Goal: Information Seeking & Learning: Learn about a topic

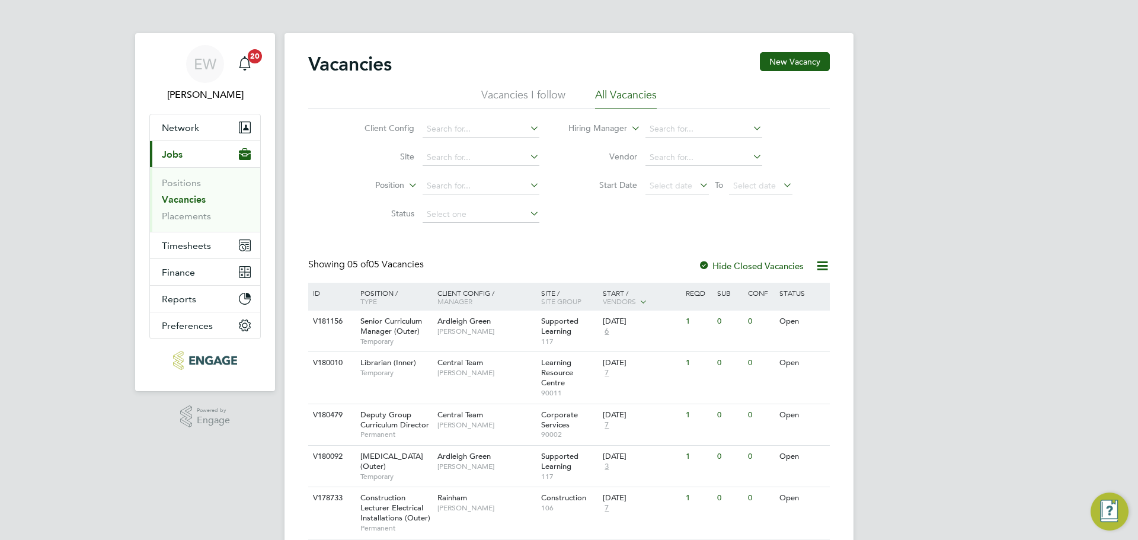
scroll to position [51, 0]
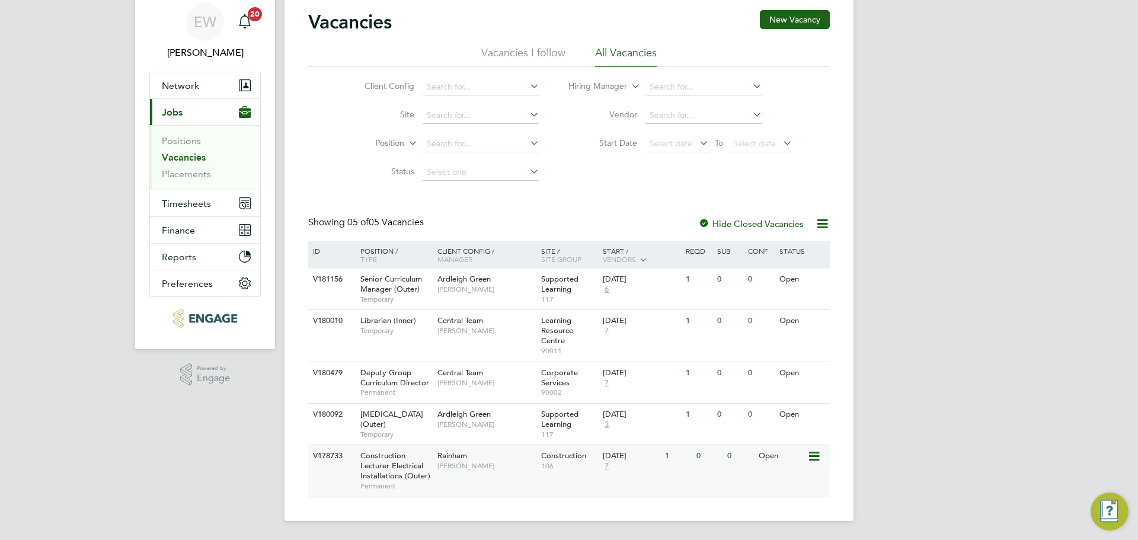
click at [401, 471] on span "Construction Lecturer Electrical Installations (Outer)" at bounding box center [395, 465] width 70 height 30
click at [438, 328] on div "Central Team Alka Lathigra" at bounding box center [486, 325] width 104 height 31
click at [175, 137] on link "Positions" at bounding box center [181, 140] width 39 height 11
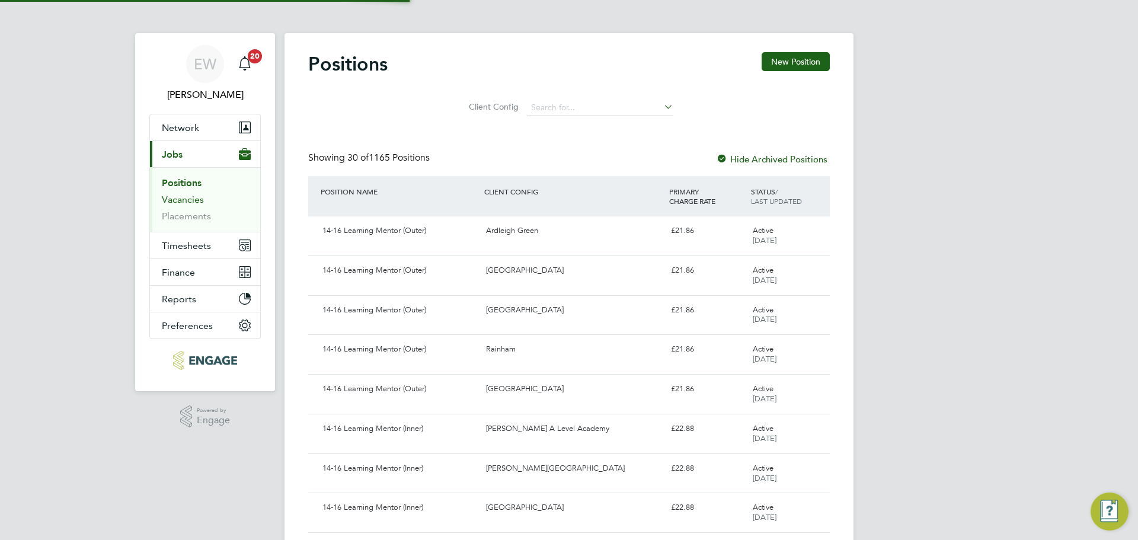
click at [175, 203] on link "Vacancies" at bounding box center [183, 199] width 42 height 11
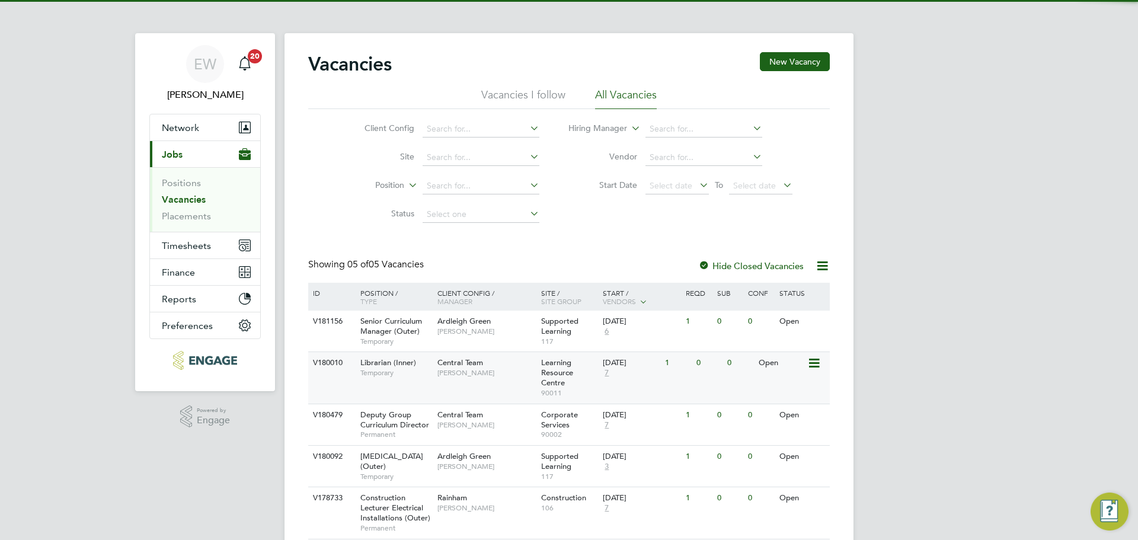
scroll to position [52, 0]
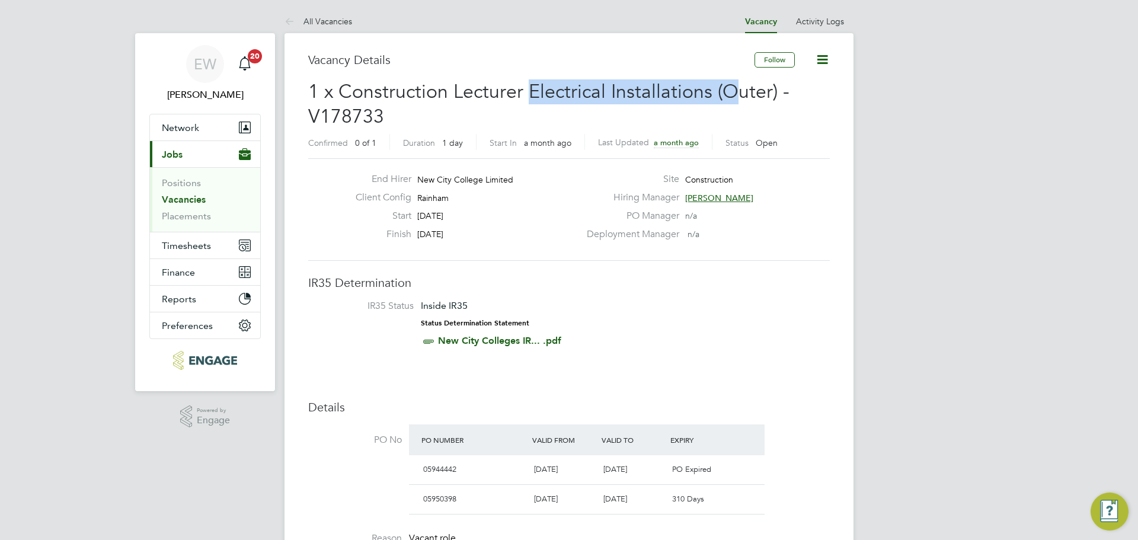
drag, startPoint x: 531, startPoint y: 89, endPoint x: 737, endPoint y: 79, distance: 206.5
click at [737, 79] on h2 "1 x Construction Lecturer Electrical Installations (Outer) - V178733 Confirmed …" at bounding box center [569, 116] width 522 height 74
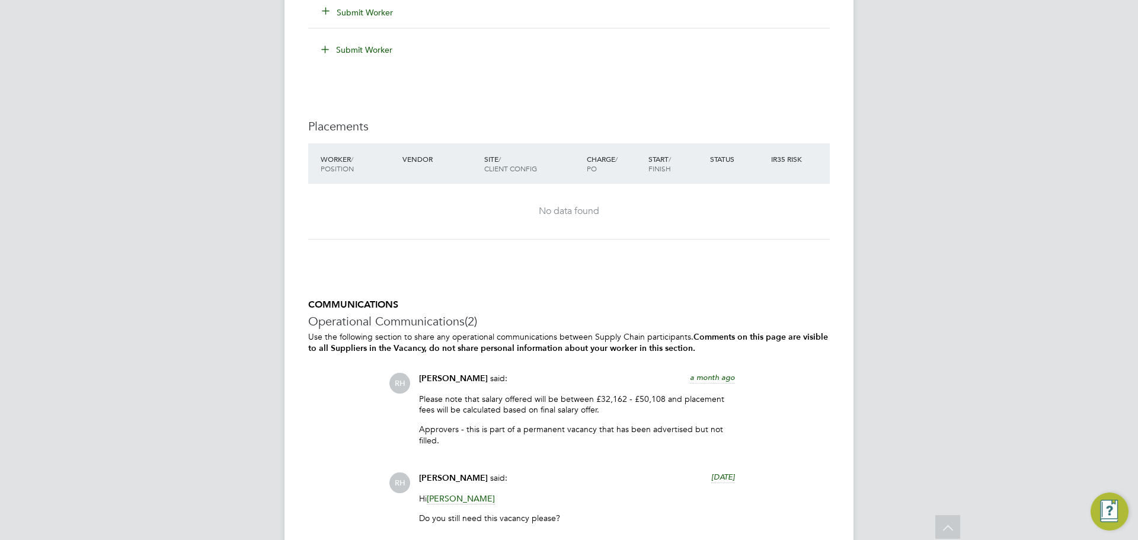
scroll to position [2430, 0]
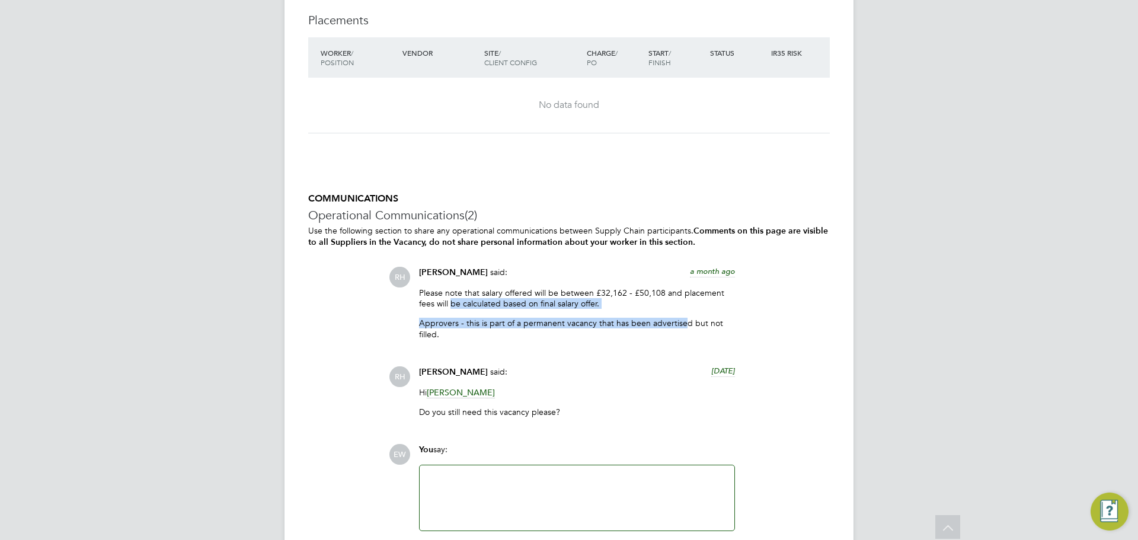
drag, startPoint x: 668, startPoint y: 320, endPoint x: 436, endPoint y: 299, distance: 232.7
click at [446, 302] on div "Please note that salary offered will be between £32,162 - £50,108 and placement…" at bounding box center [577, 317] width 316 height 61
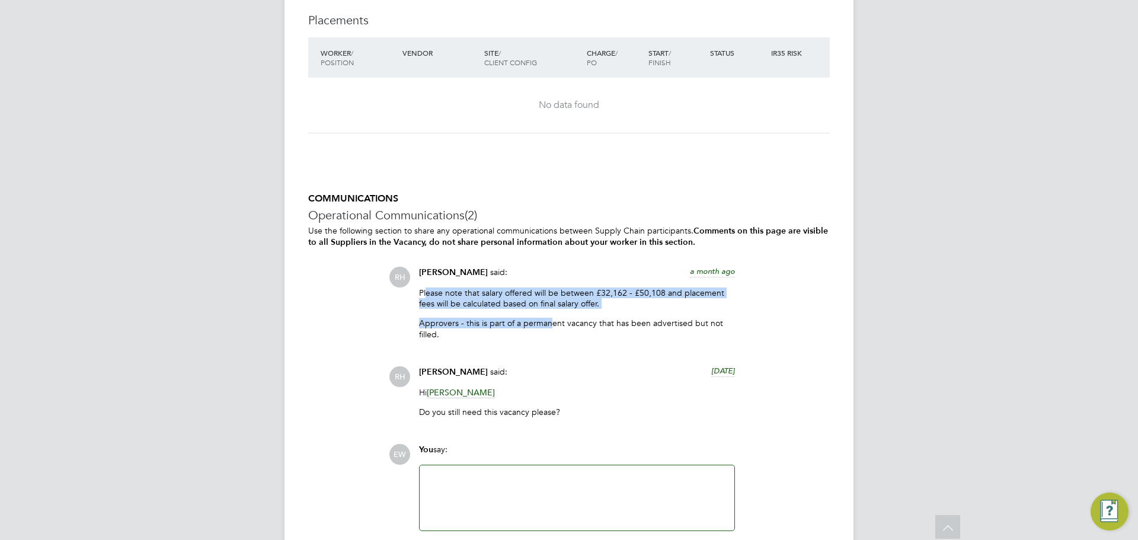
drag, startPoint x: 469, startPoint y: 302, endPoint x: 658, endPoint y: 328, distance: 190.2
click at [569, 316] on div "Please note that salary offered will be between £32,162 - £50,108 and placement…" at bounding box center [577, 317] width 316 height 61
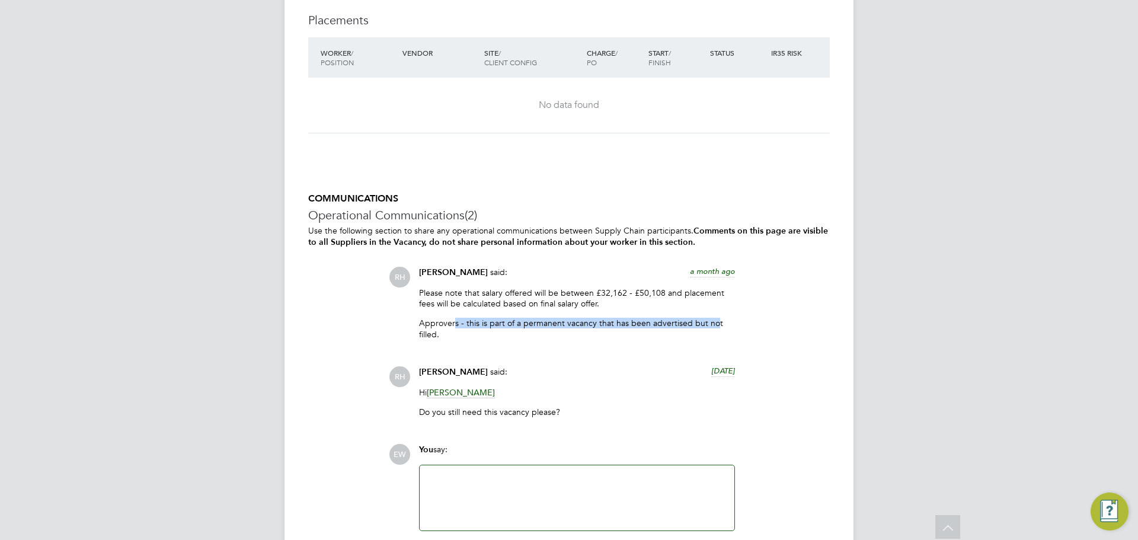
drag, startPoint x: 712, startPoint y: 319, endPoint x: 452, endPoint y: 317, distance: 259.6
click at [452, 318] on p "Approvers - this is part of a permanent vacancy that has been advertised but no…" at bounding box center [577, 328] width 316 height 21
drag, startPoint x: 434, startPoint y: 302, endPoint x: 620, endPoint y: 328, distance: 187.4
click at [574, 326] on div "Please note that salary offered will be between £32,162 - £50,108 and placement…" at bounding box center [577, 317] width 316 height 61
click at [660, 328] on p "Approvers - this is part of a permanent vacancy that has been advertised but no…" at bounding box center [577, 328] width 316 height 21
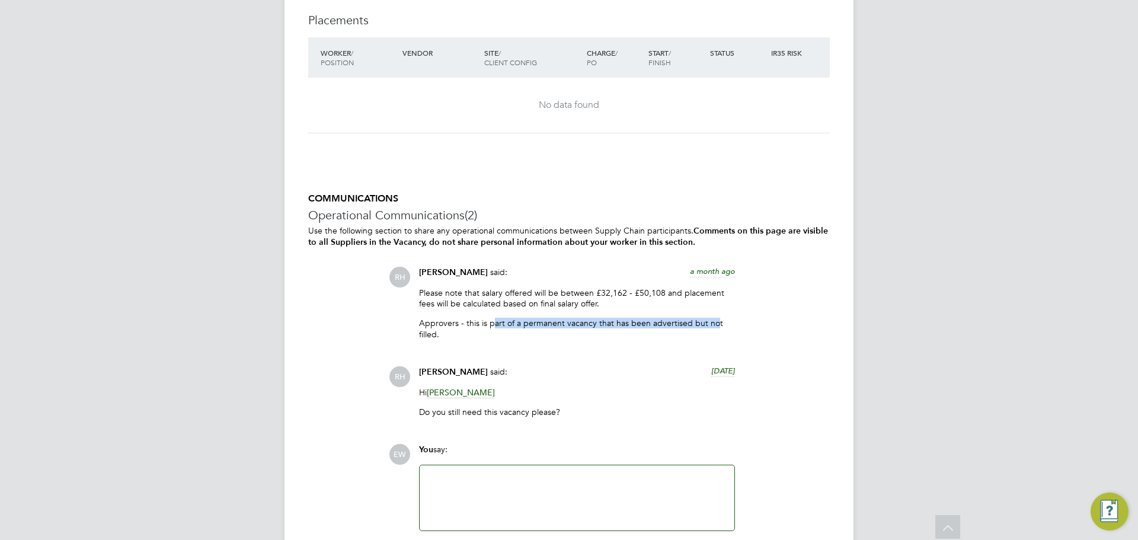
drag, startPoint x: 714, startPoint y: 316, endPoint x: 487, endPoint y: 316, distance: 227.6
click at [487, 318] on p "Approvers - this is part of a permanent vacancy that has been advertised but no…" at bounding box center [577, 328] width 316 height 21
click at [615, 334] on p "Approvers - this is part of a permanent vacancy that has been advertised but no…" at bounding box center [577, 328] width 316 height 21
drag, startPoint x: 703, startPoint y: 320, endPoint x: 459, endPoint y: 318, distance: 244.2
click at [459, 318] on p "Approvers - this is part of a permanent vacancy that has been advertised but no…" at bounding box center [577, 328] width 316 height 21
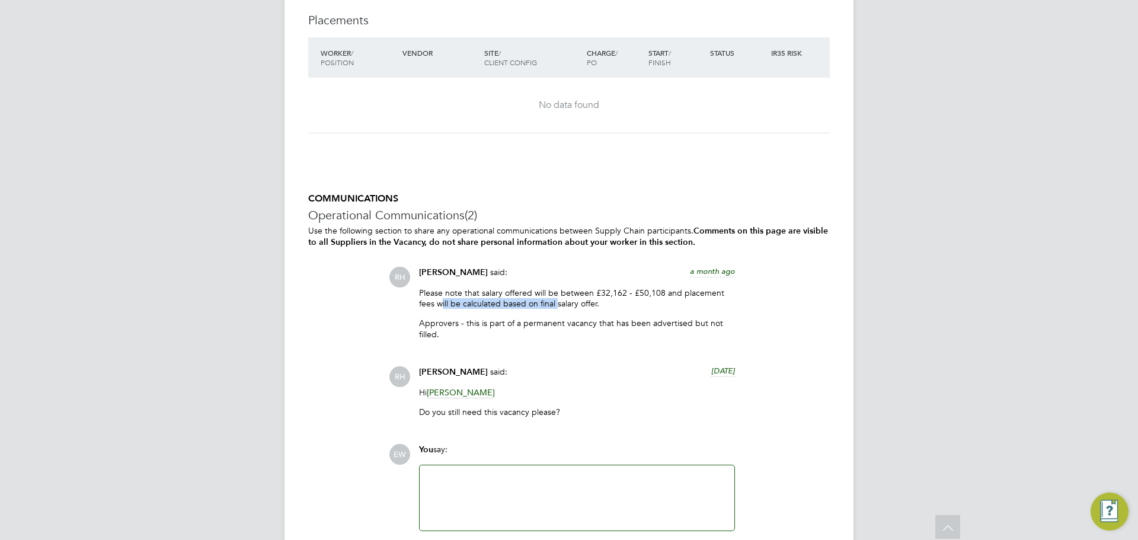
drag, startPoint x: 529, startPoint y: 302, endPoint x: 561, endPoint y: 302, distance: 32.0
click at [561, 302] on p "Please note that salary offered will be between £32,162 - £50,108 and placement…" at bounding box center [577, 297] width 316 height 21
drag, startPoint x: 570, startPoint y: 290, endPoint x: 695, endPoint y: 296, distance: 125.2
click at [695, 296] on p "Please note that salary offered will be between £32,162 - £50,108 and placement…" at bounding box center [577, 297] width 316 height 21
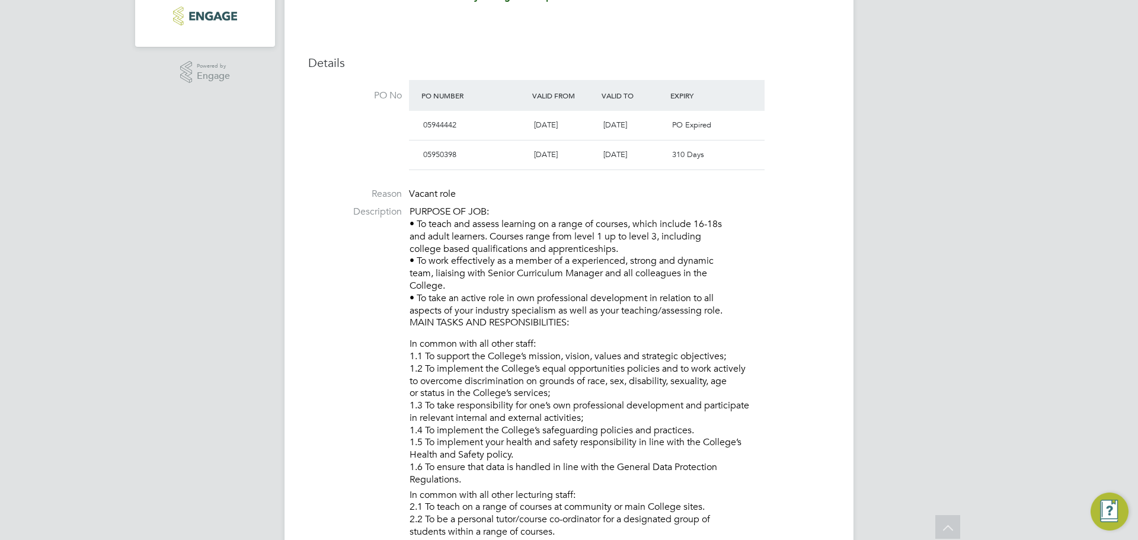
scroll to position [0, 0]
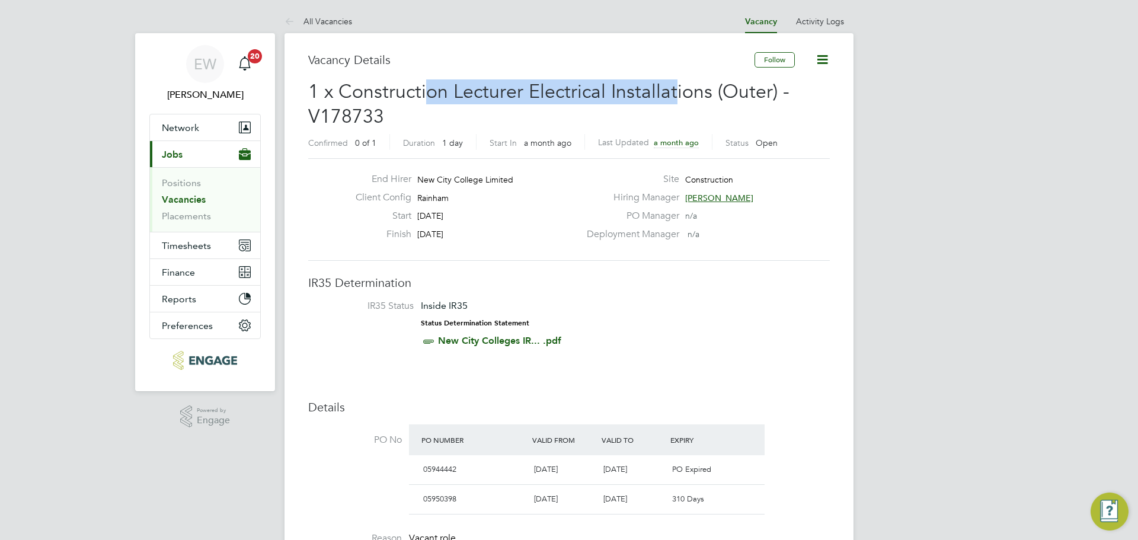
drag, startPoint x: 427, startPoint y: 94, endPoint x: 690, endPoint y: 95, distance: 263.7
click at [686, 94] on span "1 x Construction Lecturer Electrical Installations (Outer) - V178733" at bounding box center [548, 104] width 481 height 48
click at [714, 97] on span "1 x Construction Lecturer Electrical Installations (Outer) - V178733" at bounding box center [548, 104] width 481 height 48
drag, startPoint x: 706, startPoint y: 94, endPoint x: 391, endPoint y: 94, distance: 315.3
click at [427, 94] on span "1 x Construction Lecturer Electrical Installations (Outer) - V178733" at bounding box center [548, 104] width 481 height 48
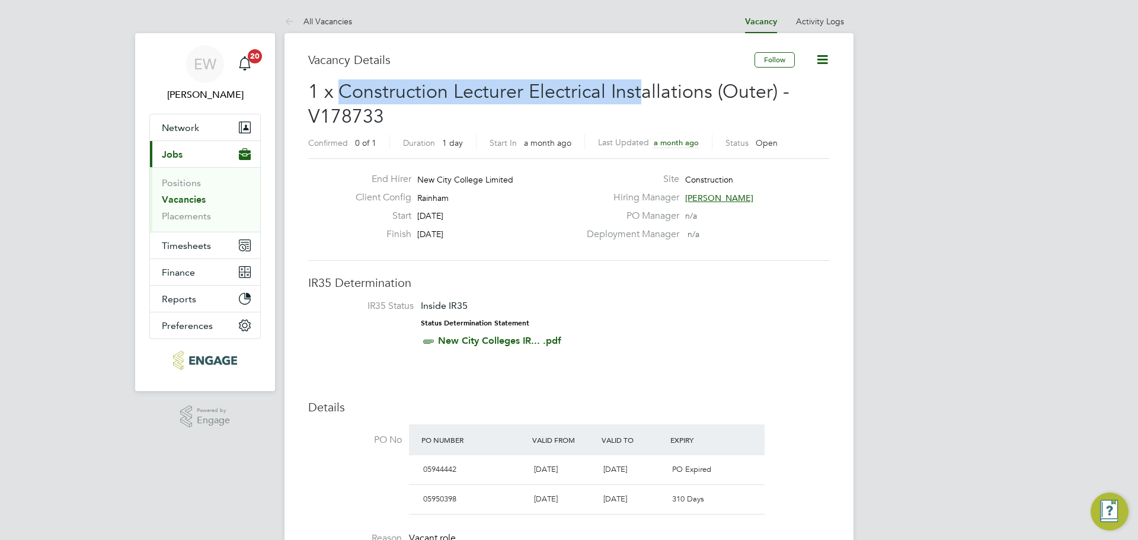
drag, startPoint x: 343, startPoint y: 89, endPoint x: 672, endPoint y: 89, distance: 328.9
click at [637, 89] on span "1 x Construction Lecturer Electrical Installations (Outer) - V178733" at bounding box center [548, 104] width 481 height 48
drag, startPoint x: 704, startPoint y: 93, endPoint x: 336, endPoint y: 85, distance: 368.1
click at [336, 85] on span "1 x Construction Lecturer Electrical Installations (Outer) - V178733" at bounding box center [548, 104] width 481 height 48
drag, startPoint x: 315, startPoint y: 95, endPoint x: 504, endPoint y: 94, distance: 189.7
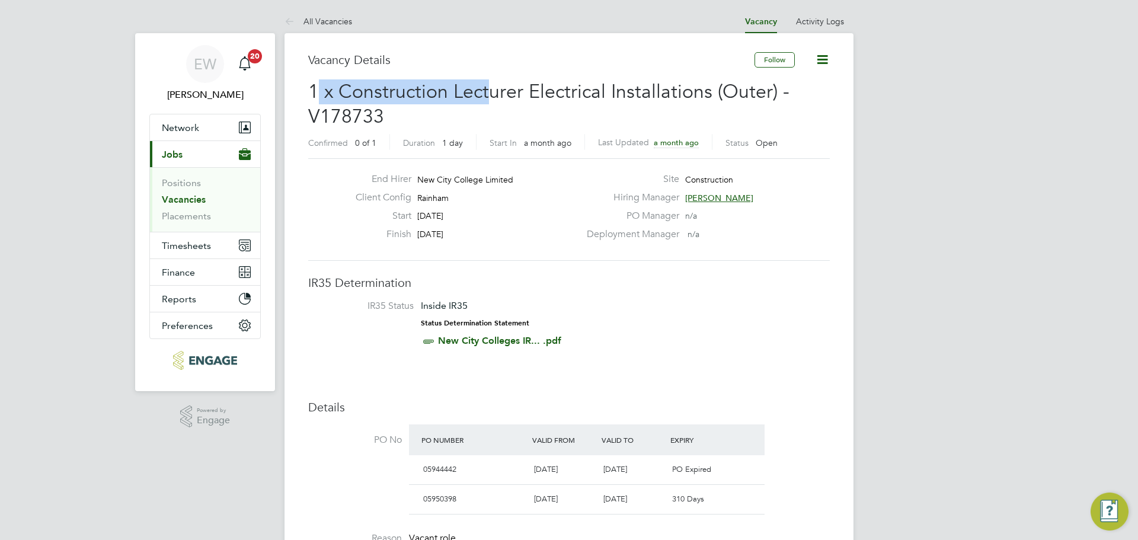
click at [493, 90] on span "1 x Construction Lecturer Electrical Installations (Outer) - V178733" at bounding box center [548, 104] width 481 height 48
click at [548, 94] on span "1 x Construction Lecturer Electrical Installations (Outer) - V178733" at bounding box center [548, 104] width 481 height 48
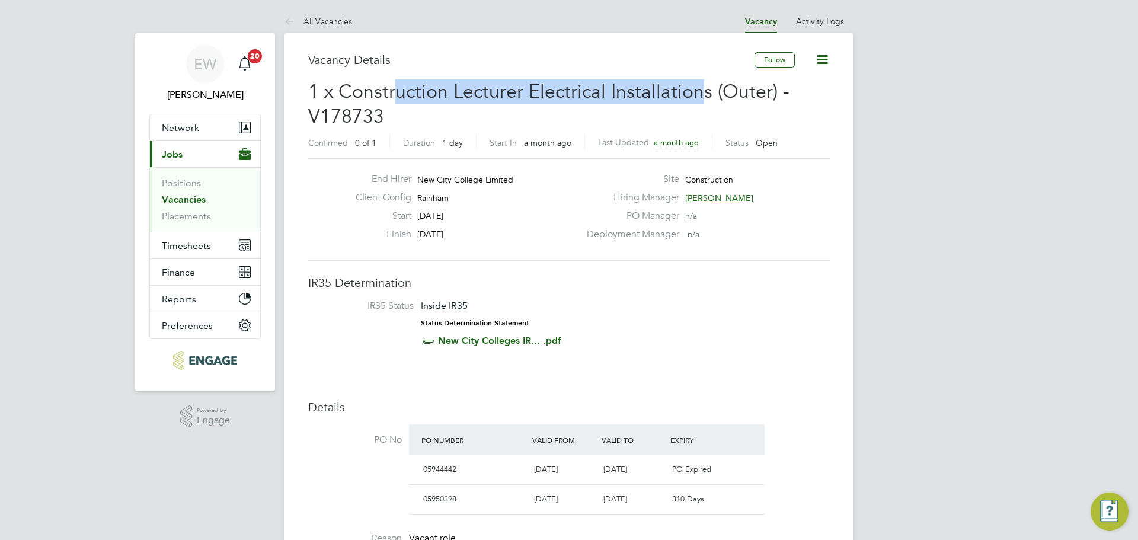
drag, startPoint x: 700, startPoint y: 94, endPoint x: 345, endPoint y: 85, distance: 355.1
click at [380, 80] on span "1 x Construction Lecturer Electrical Installations (Outer) - V178733" at bounding box center [548, 104] width 481 height 48
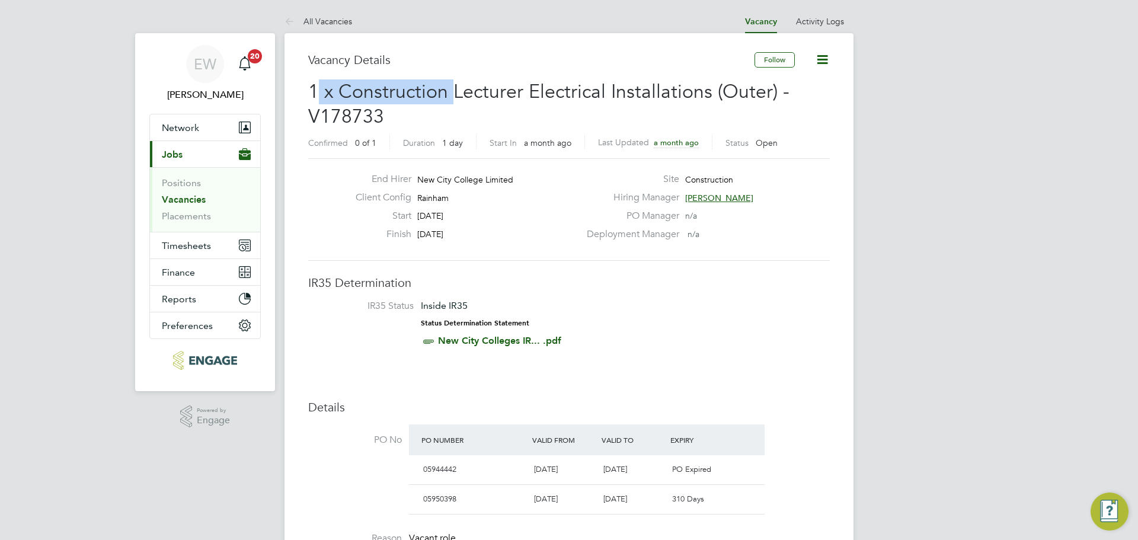
drag, startPoint x: 315, startPoint y: 88, endPoint x: 451, endPoint y: 97, distance: 136.6
click at [450, 97] on span "1 x Construction Lecturer Electrical Installations (Outer) - V178733" at bounding box center [548, 104] width 481 height 48
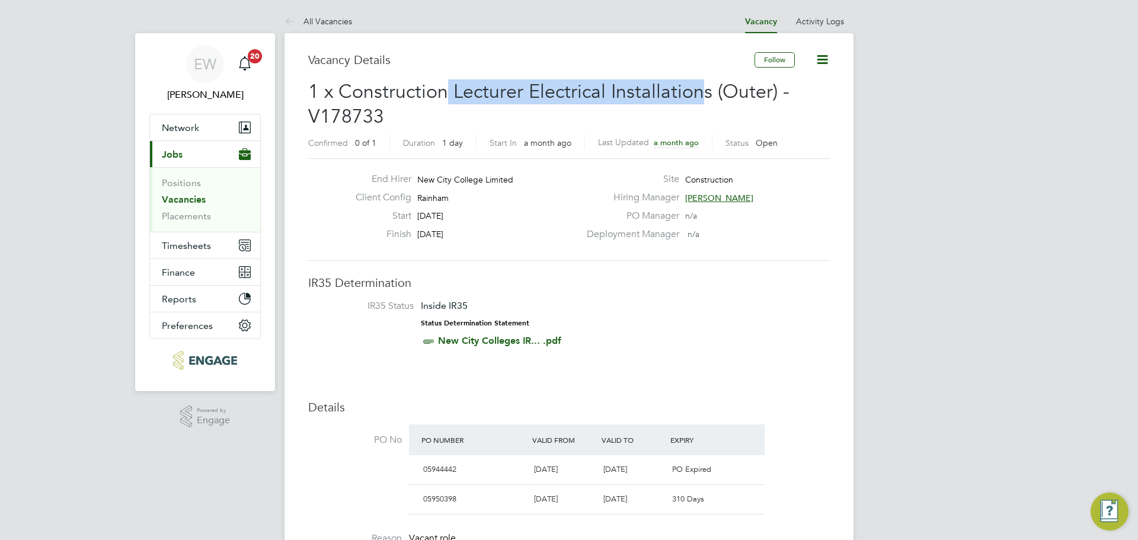
drag, startPoint x: 696, startPoint y: 91, endPoint x: 384, endPoint y: 79, distance: 312.6
click at [429, 80] on span "1 x Construction Lecturer Electrical Installations (Outer) - V178733" at bounding box center [548, 104] width 481 height 48
drag, startPoint x: 495, startPoint y: 97, endPoint x: 603, endPoint y: 97, distance: 107.3
click at [599, 97] on span "1 x Construction Lecturer Electrical Installations (Outer) - V178733" at bounding box center [548, 104] width 481 height 48
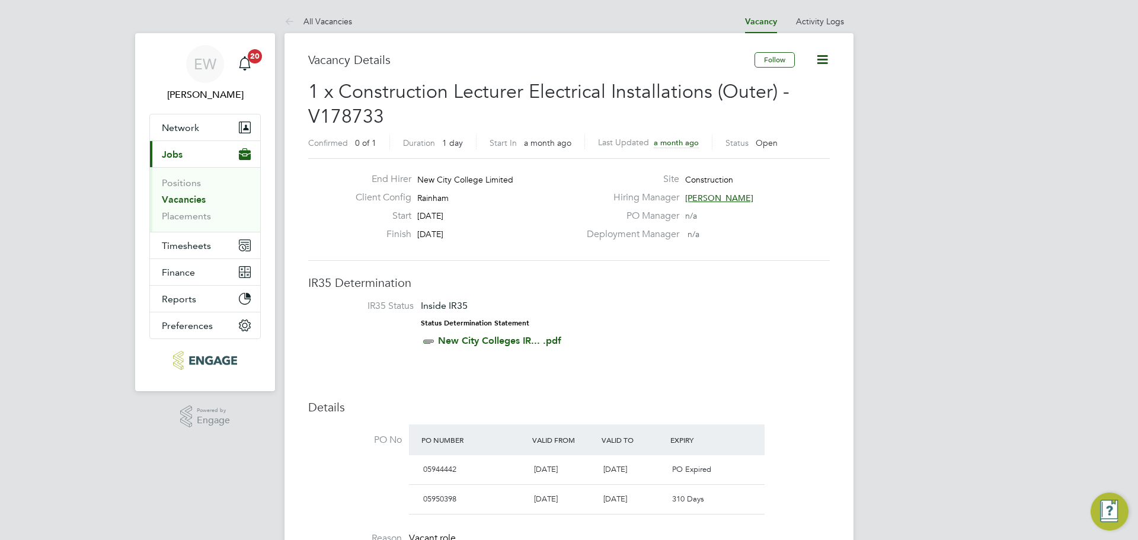
click at [650, 97] on span "1 x Construction Lecturer Electrical Installations (Outer) - V178733" at bounding box center [548, 104] width 481 height 48
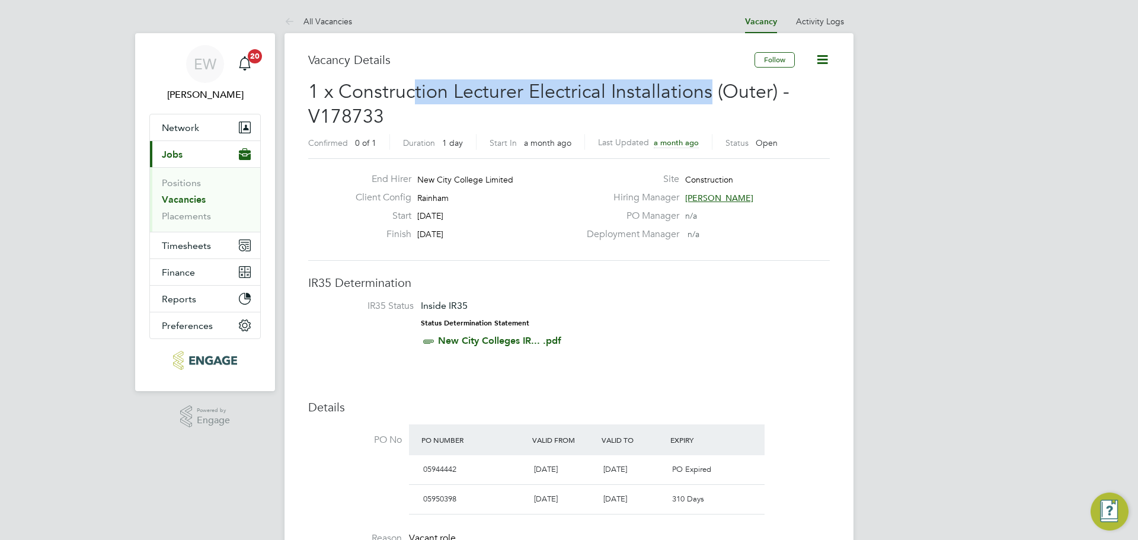
drag, startPoint x: 704, startPoint y: 88, endPoint x: 409, endPoint y: 88, distance: 295.2
click at [410, 88] on span "1 x Construction Lecturer Electrical Installations (Outer) - V178733" at bounding box center [548, 104] width 481 height 48
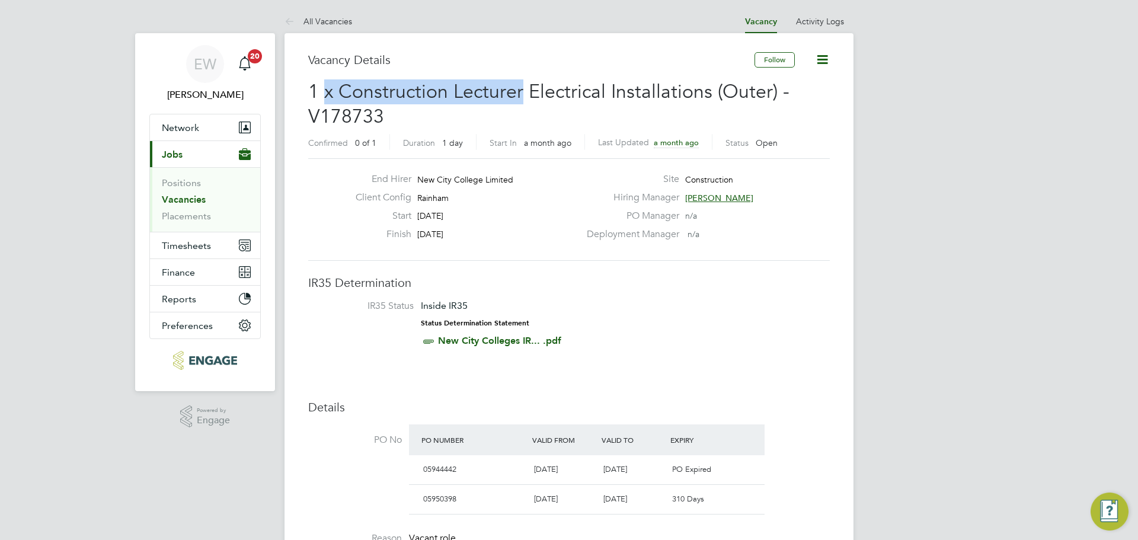
drag, startPoint x: 324, startPoint y: 89, endPoint x: 626, endPoint y: 91, distance: 302.3
click at [552, 91] on span "1 x Construction Lecturer Electrical Installations (Outer) - V178733" at bounding box center [548, 104] width 481 height 48
click at [626, 91] on span "1 x Construction Lecturer Electrical Installations (Outer) - V178733" at bounding box center [548, 104] width 481 height 48
drag, startPoint x: 717, startPoint y: 91, endPoint x: 350, endPoint y: 93, distance: 366.9
click at [350, 93] on span "1 x Construction Lecturer Electrical Installations (Outer) - V178733" at bounding box center [548, 104] width 481 height 48
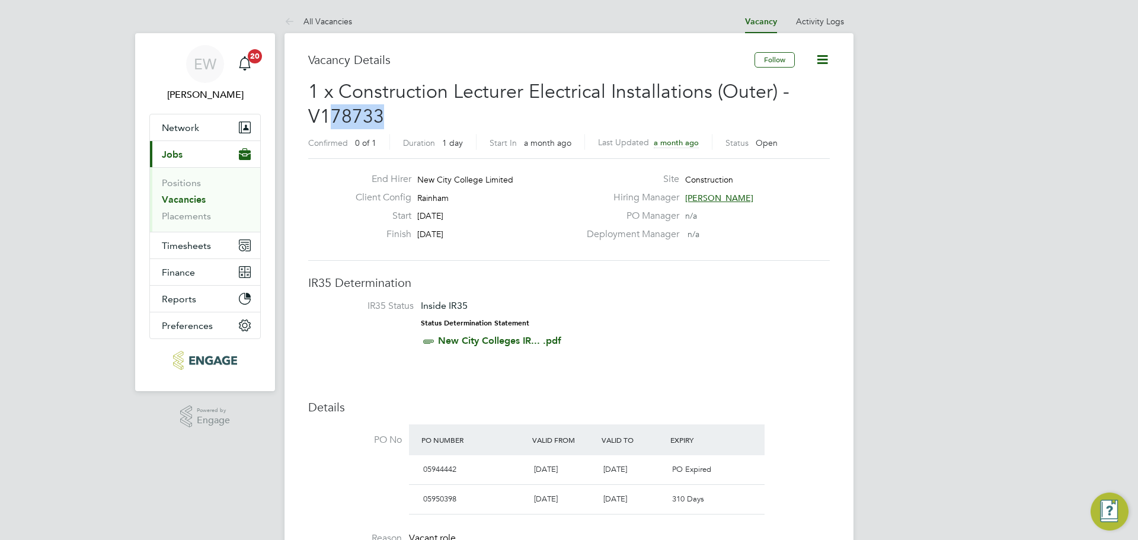
drag, startPoint x: 328, startPoint y: 118, endPoint x: 402, endPoint y: 105, distance: 75.8
click at [395, 114] on h2 "1 x Construction Lecturer Electrical Installations (Outer) - V178733 Confirmed …" at bounding box center [569, 116] width 522 height 74
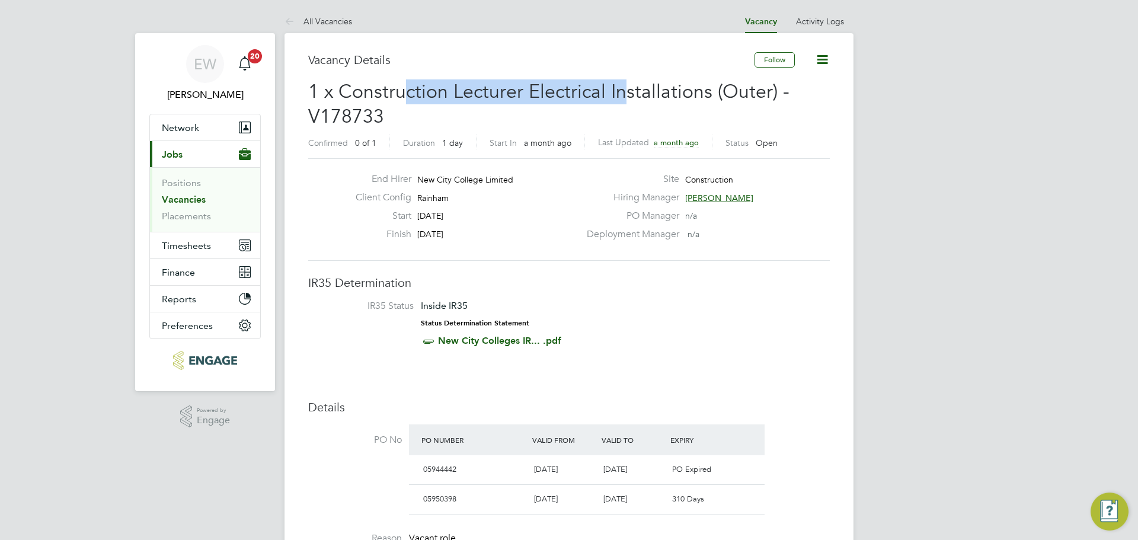
drag, startPoint x: 408, startPoint y: 87, endPoint x: 643, endPoint y: 85, distance: 235.3
click at [631, 85] on span "1 x Construction Lecturer Electrical Installations (Outer) - V178733" at bounding box center [548, 104] width 481 height 48
drag, startPoint x: 737, startPoint y: 94, endPoint x: 438, endPoint y: 94, distance: 298.7
click at [443, 94] on span "1 x Construction Lecturer Electrical Installations (Outer) - V178733" at bounding box center [548, 104] width 481 height 48
drag, startPoint x: 302, startPoint y: 95, endPoint x: 549, endPoint y: 97, distance: 247.2
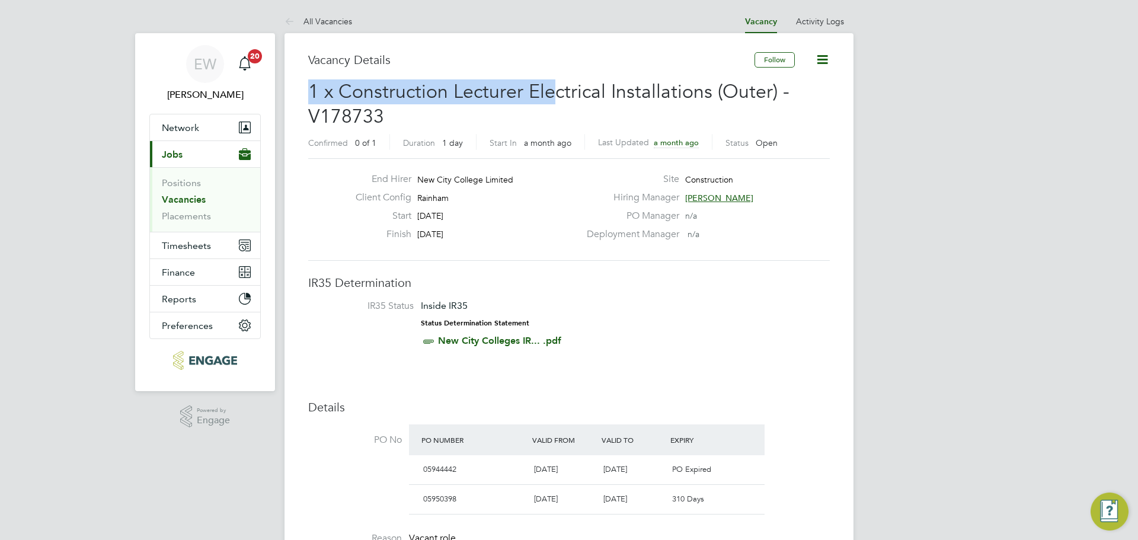
click at [584, 97] on span "1 x Construction Lecturer Electrical Installations (Outer) - V178733" at bounding box center [548, 104] width 481 height 48
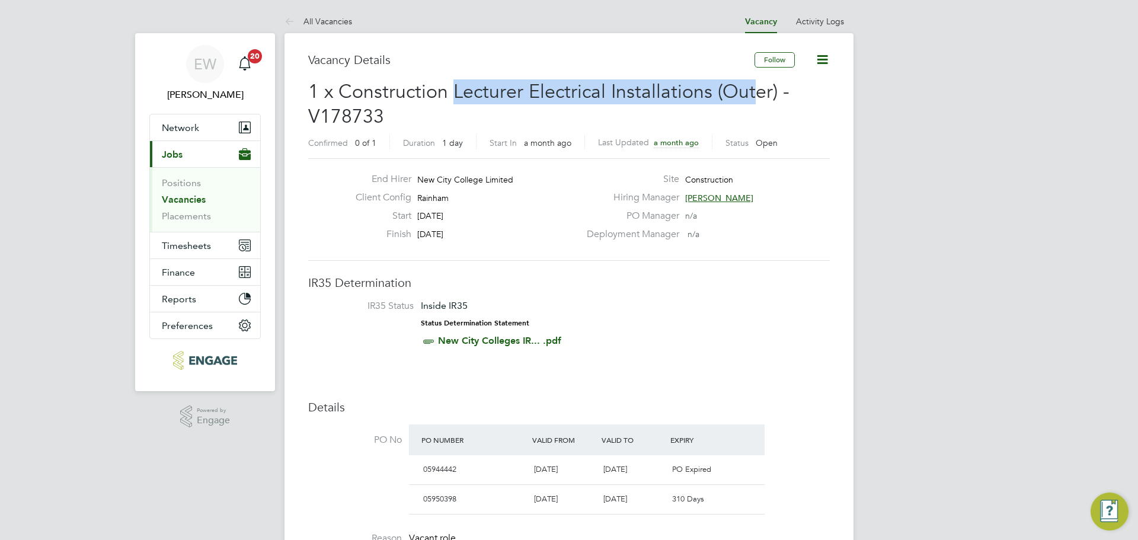
drag, startPoint x: 753, startPoint y: 93, endPoint x: 452, endPoint y: 92, distance: 300.5
click at [452, 92] on span "1 x Construction Lecturer Electrical Installations (Outer) - V178733" at bounding box center [548, 104] width 481 height 48
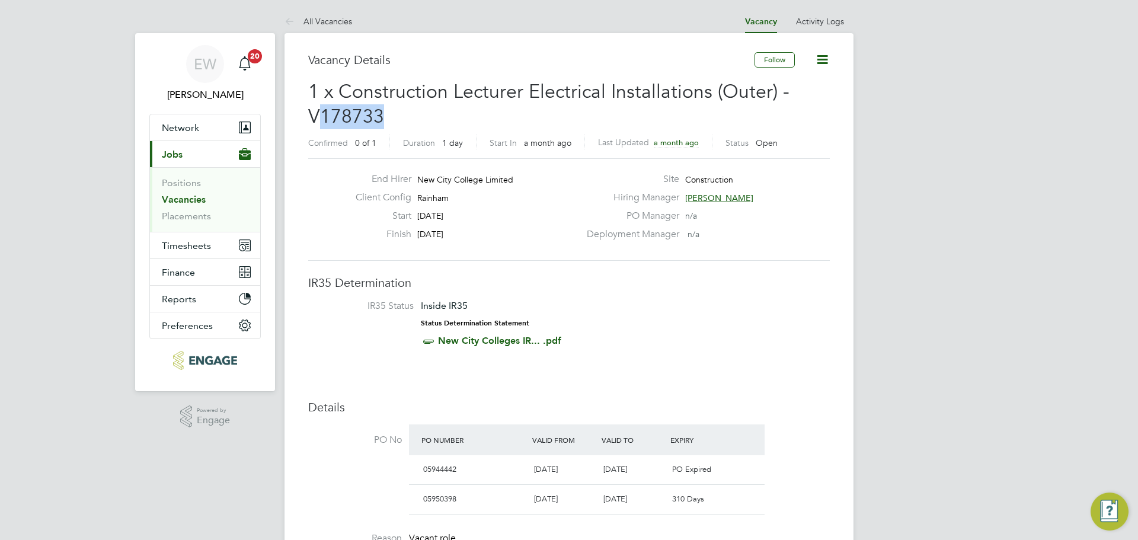
drag, startPoint x: 317, startPoint y: 111, endPoint x: 389, endPoint y: 96, distance: 73.2
click at [382, 111] on span "1 x Construction Lecturer Electrical Installations (Outer) - V178733" at bounding box center [548, 104] width 481 height 48
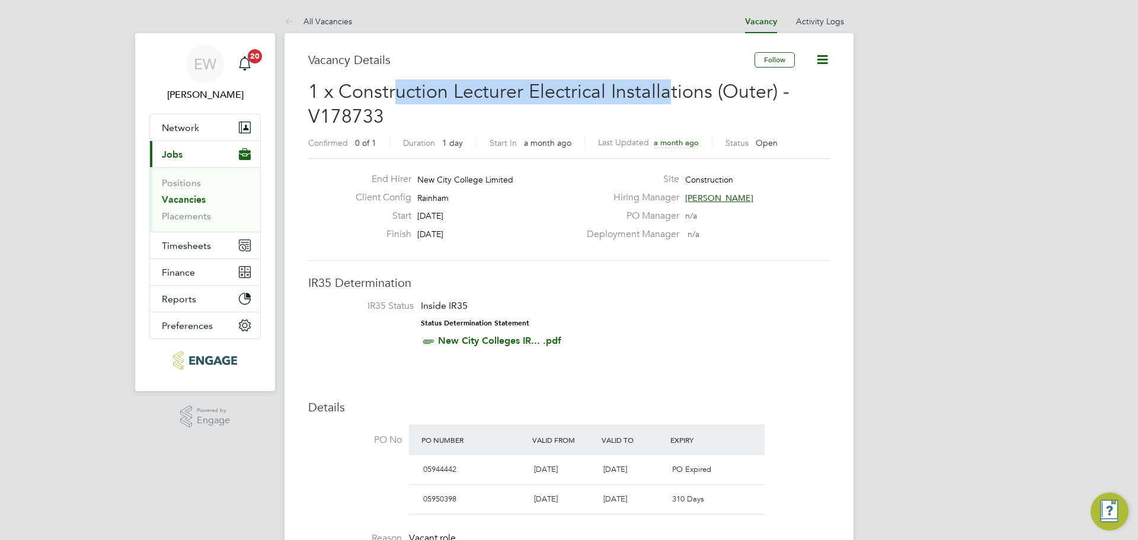
drag, startPoint x: 391, startPoint y: 89, endPoint x: 669, endPoint y: 98, distance: 278.1
click at [669, 98] on span "1 x Construction Lecturer Electrical Installations (Outer) - V178733" at bounding box center [548, 104] width 481 height 48
drag, startPoint x: 535, startPoint y: 87, endPoint x: 517, endPoint y: 87, distance: 17.2
click at [519, 87] on span "1 x Construction Lecturer Electrical Installations (Outer) - V178733" at bounding box center [548, 104] width 481 height 48
drag, startPoint x: 388, startPoint y: 91, endPoint x: 666, endPoint y: 91, distance: 278.0
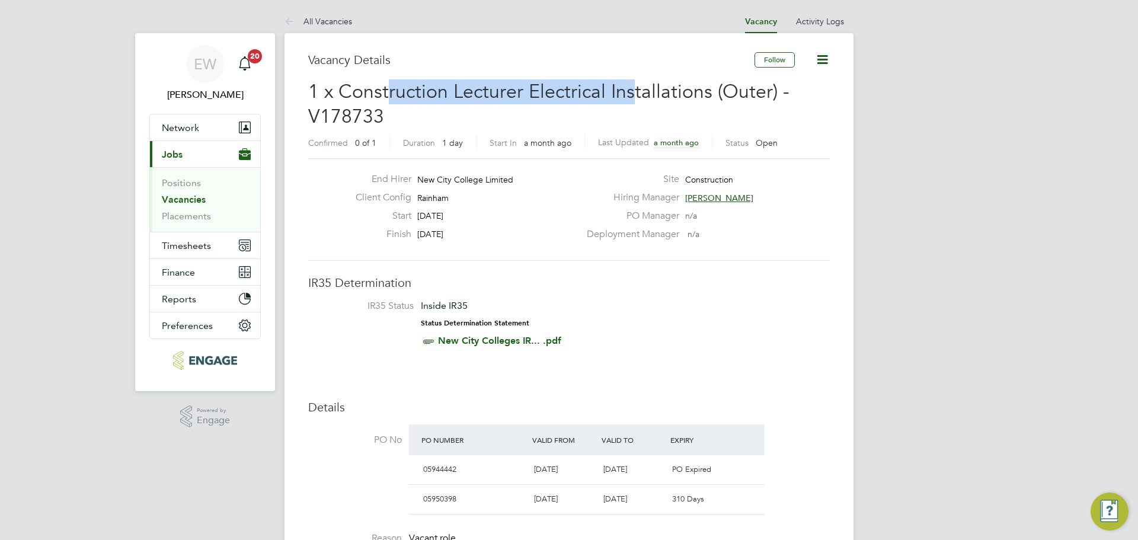
click at [639, 91] on span "1 x Construction Lecturer Electrical Installations (Outer) - V178733" at bounding box center [548, 104] width 481 height 48
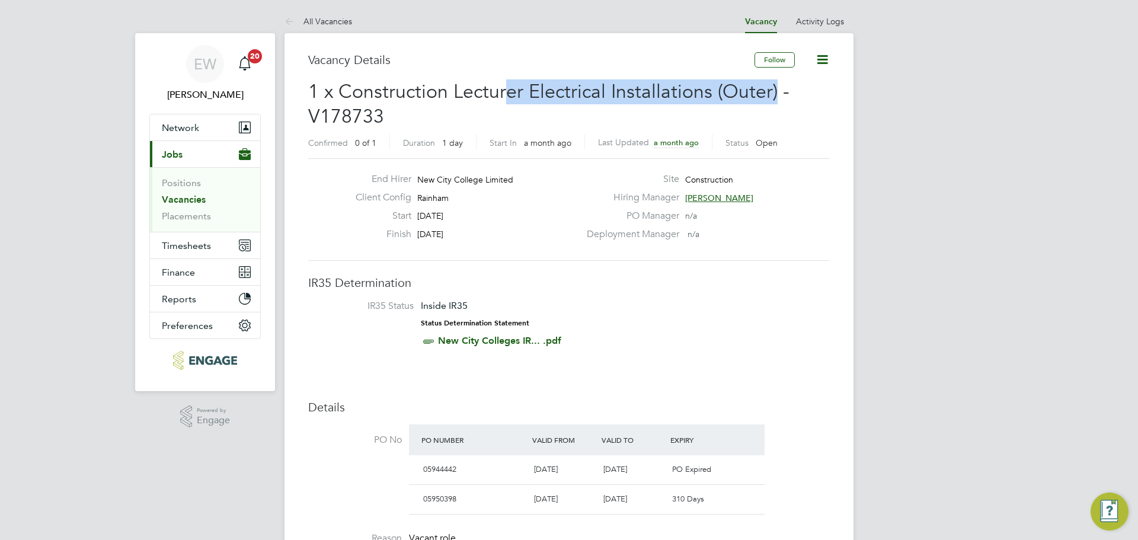
drag, startPoint x: 768, startPoint y: 92, endPoint x: 490, endPoint y: 94, distance: 277.4
click at [501, 93] on span "1 x Construction Lecturer Electrical Installations (Outer) - V178733" at bounding box center [548, 104] width 481 height 48
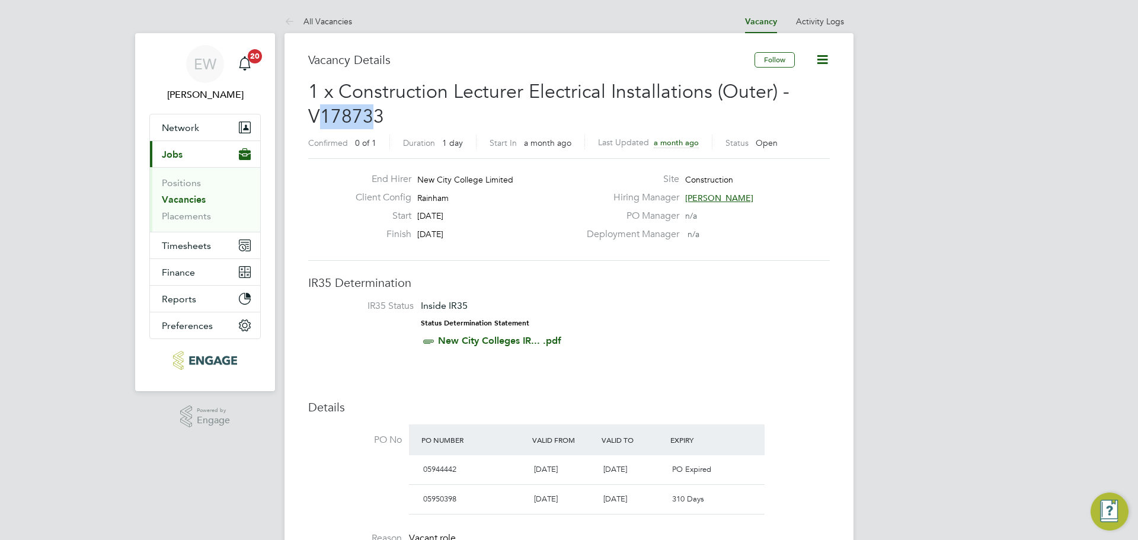
drag, startPoint x: 322, startPoint y: 114, endPoint x: 392, endPoint y: 106, distance: 69.8
click at [375, 112] on span "1 x Construction Lecturer Electrical Installations (Outer) - V178733" at bounding box center [548, 104] width 481 height 48
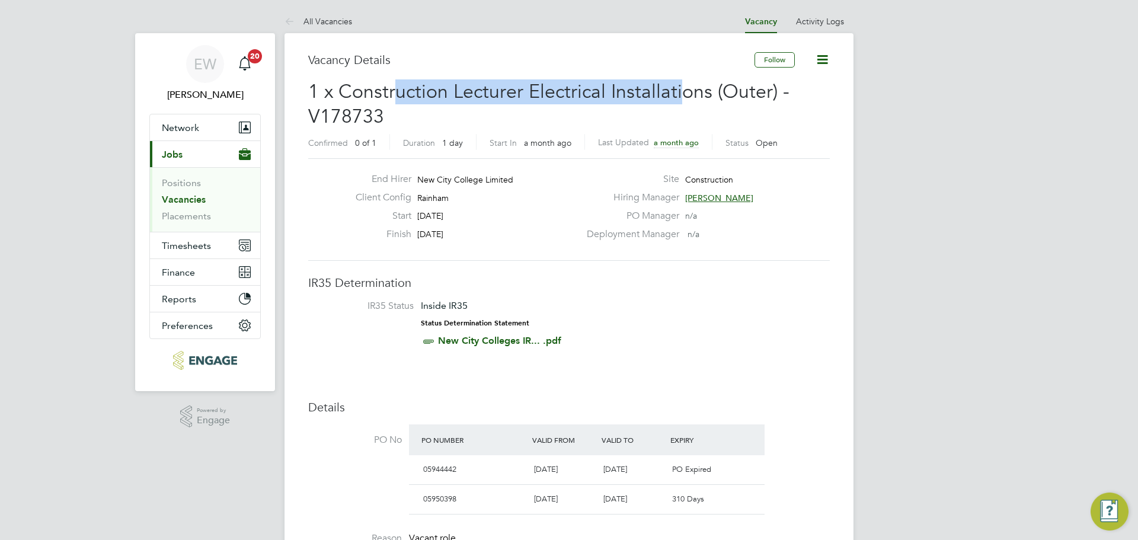
drag, startPoint x: 397, startPoint y: 92, endPoint x: 710, endPoint y: 92, distance: 312.9
click at [699, 92] on span "1 x Construction Lecturer Electrical Installations (Outer) - V178733" at bounding box center [548, 104] width 481 height 48
drag, startPoint x: 760, startPoint y: 92, endPoint x: 441, endPoint y: 92, distance: 319.5
click at [441, 92] on span "1 x Construction Lecturer Electrical Installations (Outer) - V178733" at bounding box center [548, 104] width 481 height 48
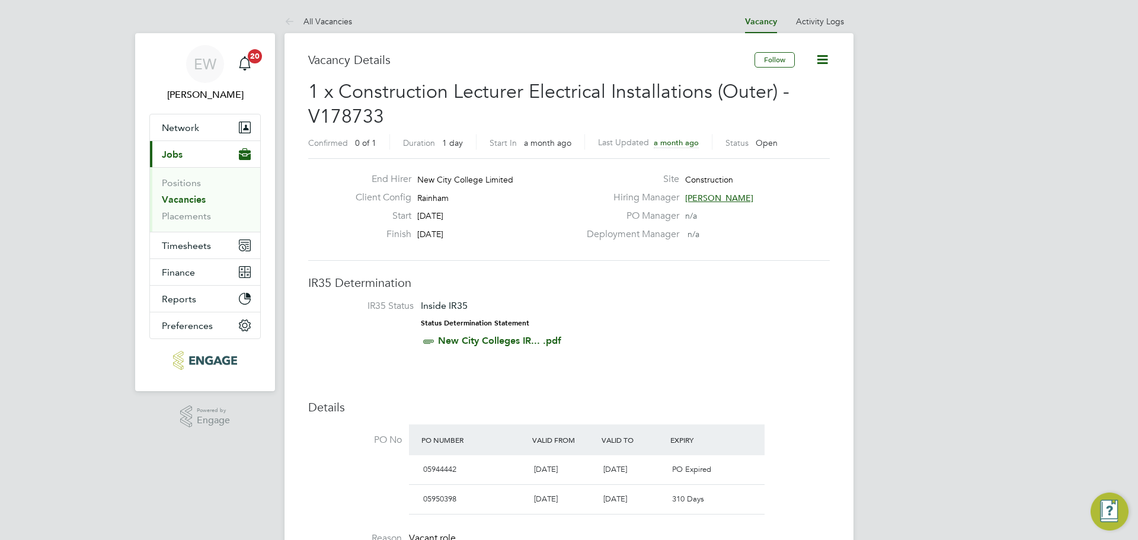
click at [380, 96] on span "1 x Construction Lecturer Electrical Installations (Outer) - V178733" at bounding box center [548, 104] width 481 height 48
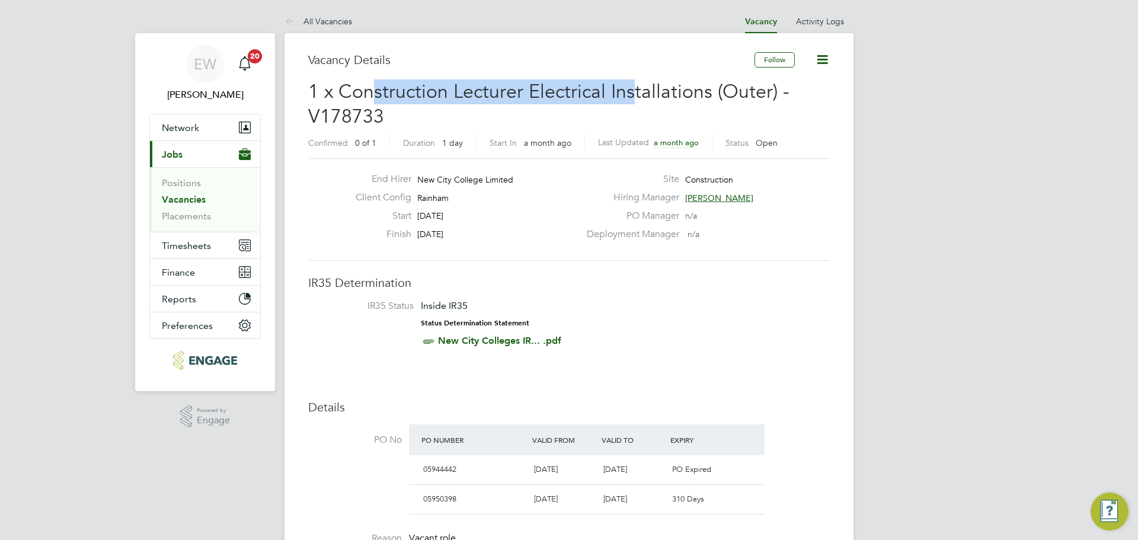
drag, startPoint x: 452, startPoint y: 85, endPoint x: 632, endPoint y: 85, distance: 180.2
click at [632, 85] on span "1 x Construction Lecturer Electrical Installations (Outer) - V178733" at bounding box center [548, 104] width 481 height 48
drag, startPoint x: 707, startPoint y: 94, endPoint x: 344, endPoint y: 89, distance: 362.7
click at [344, 89] on span "1 x Construction Lecturer Electrical Installations (Outer) - V178733" at bounding box center [548, 104] width 481 height 48
copy span "Construction Lecturer Electrical Installations"
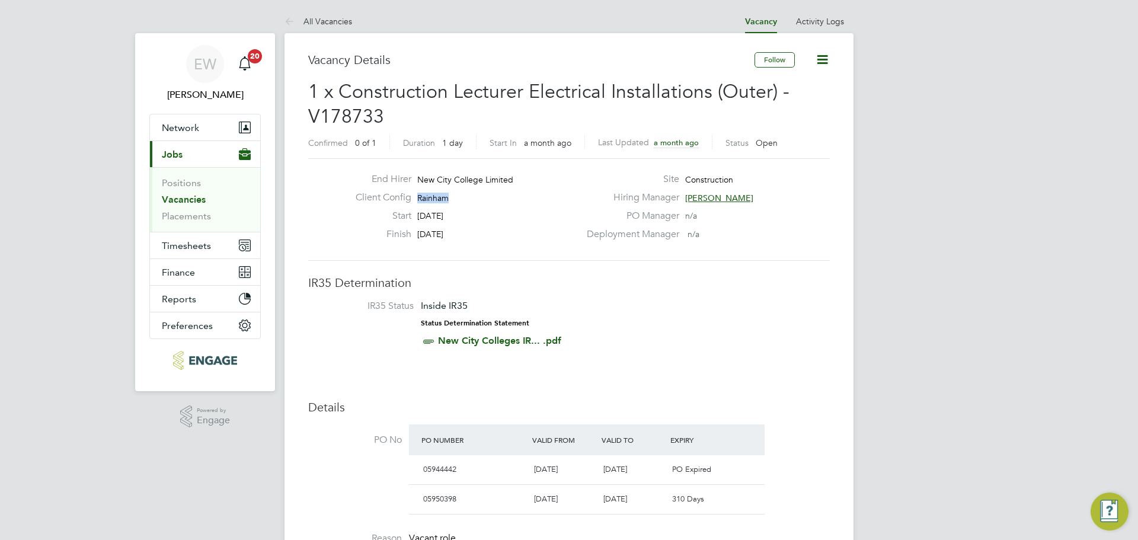
drag, startPoint x: 429, startPoint y: 193, endPoint x: 414, endPoint y: 193, distance: 14.2
click at [414, 193] on div "Client Config Rainham" at bounding box center [463, 200] width 234 height 18
copy span "Rainham"
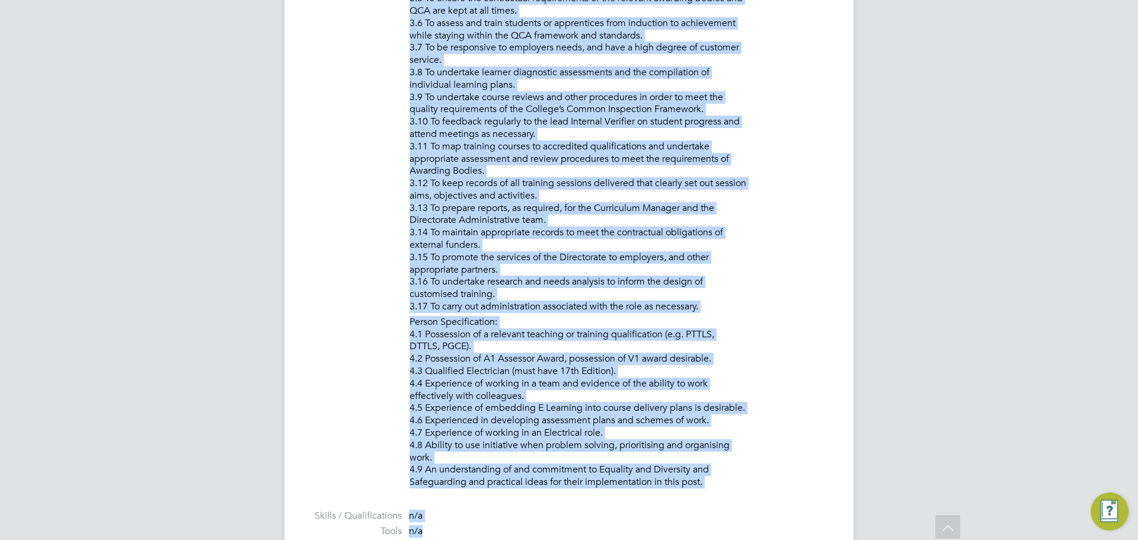
scroll to position [1382, 0]
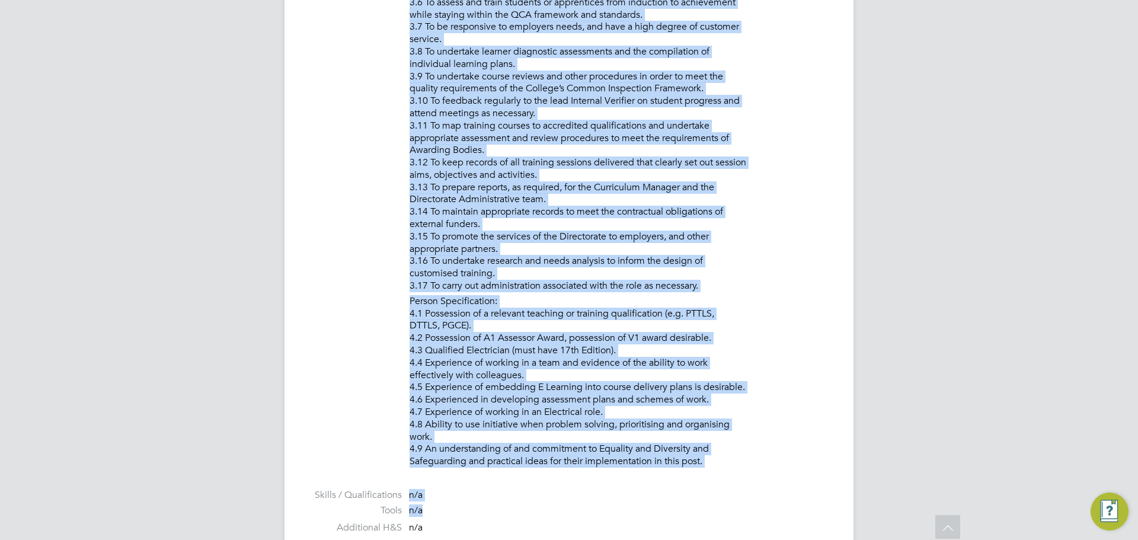
drag, startPoint x: 411, startPoint y: 140, endPoint x: 713, endPoint y: 462, distance: 441.5
copy div "PURPOSE OF JOB: • To teach and assess learning on a range of courses, which inc…"
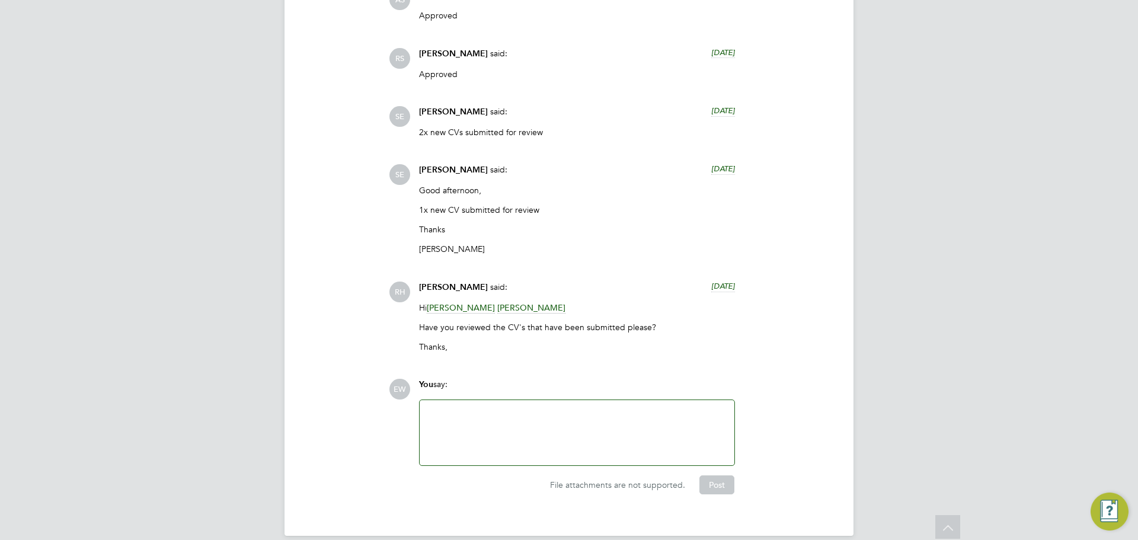
scroll to position [3363, 0]
